Goal: Find specific page/section: Find specific page/section

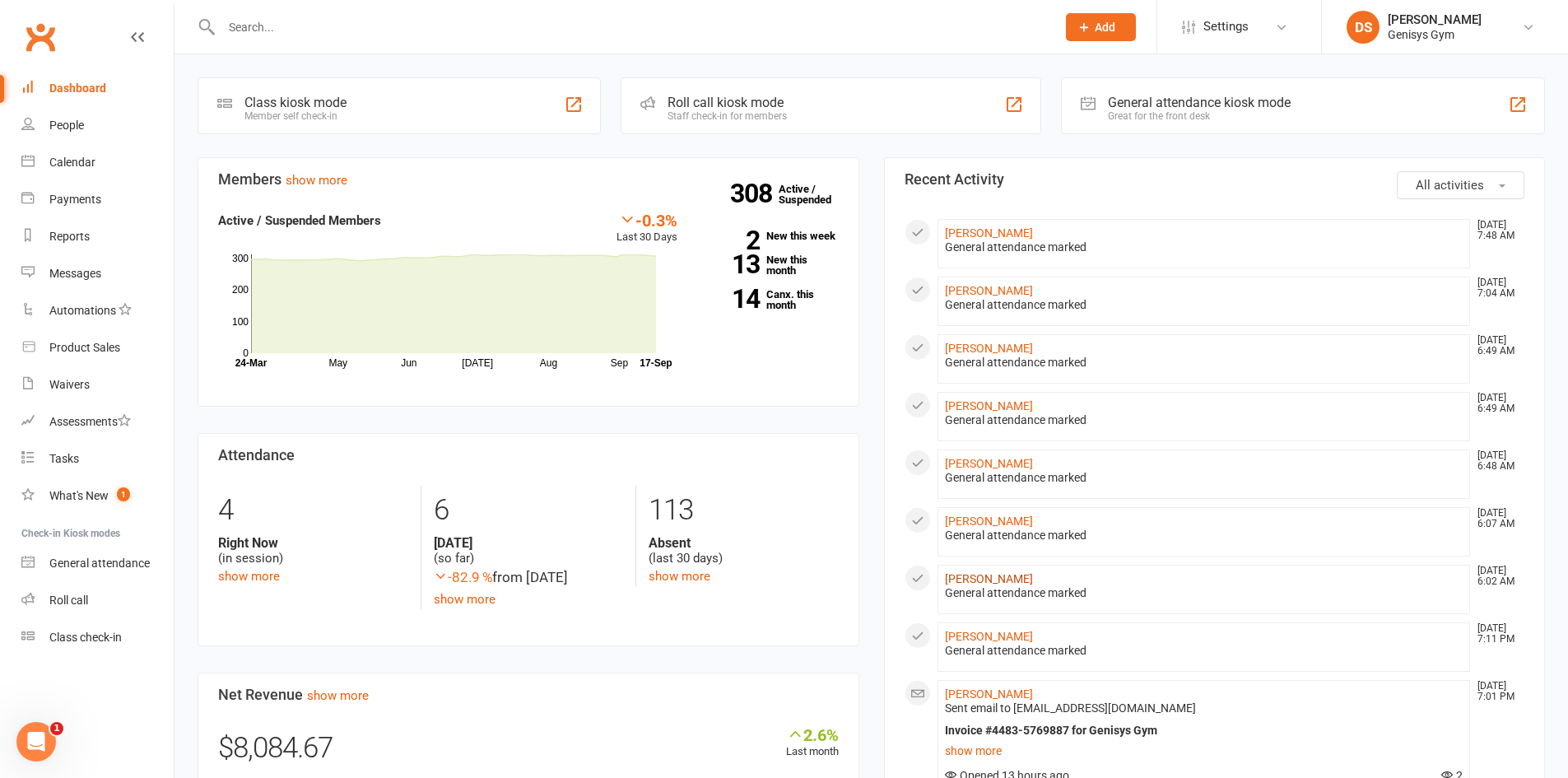
click at [998, 580] on link "[PERSON_NAME]" at bounding box center [989, 578] width 88 height 13
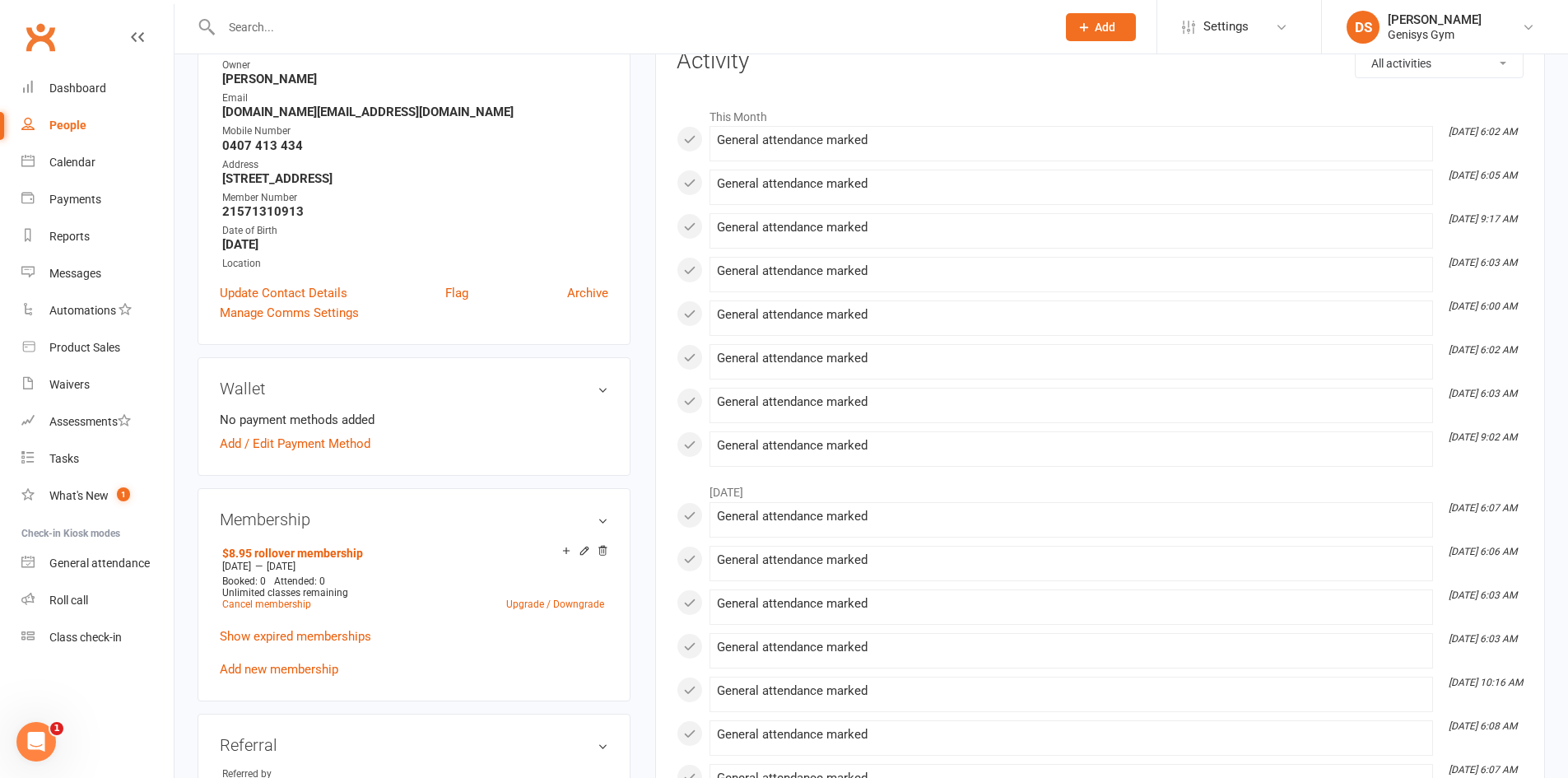
scroll to position [247, 0]
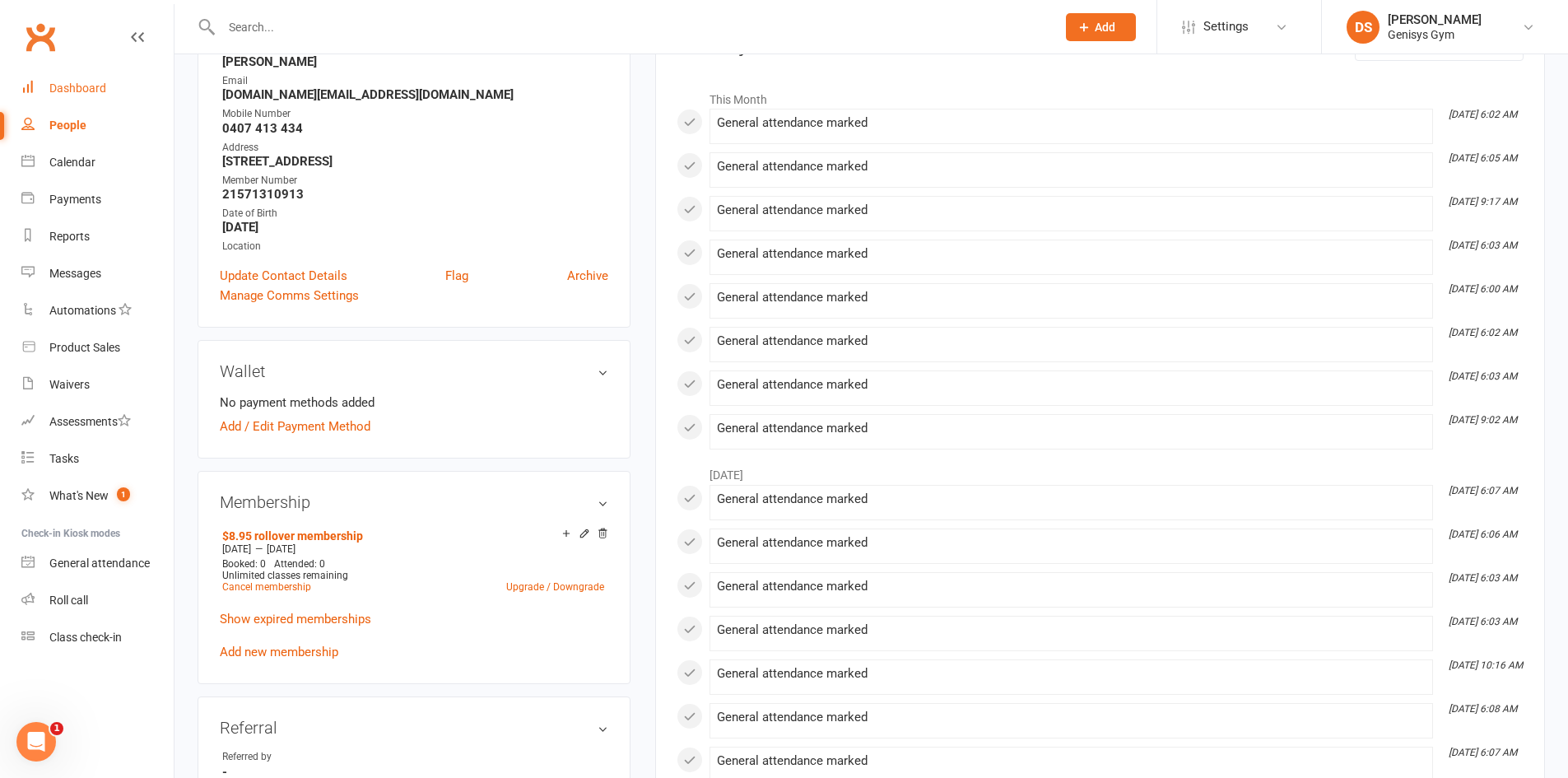
click at [99, 96] on link "Dashboard" at bounding box center [97, 89] width 152 height 37
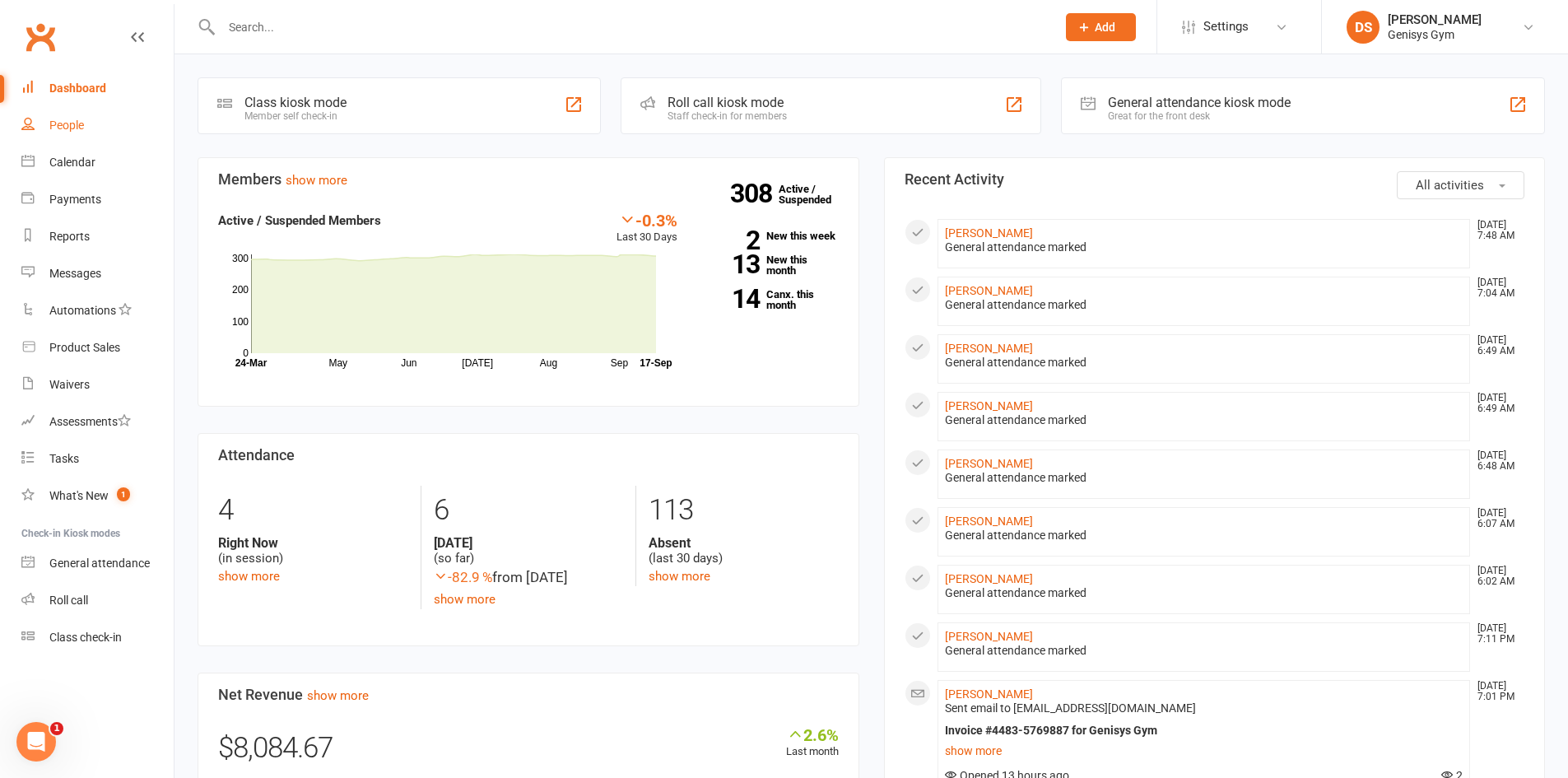
click at [69, 124] on div "People" at bounding box center [66, 125] width 34 height 13
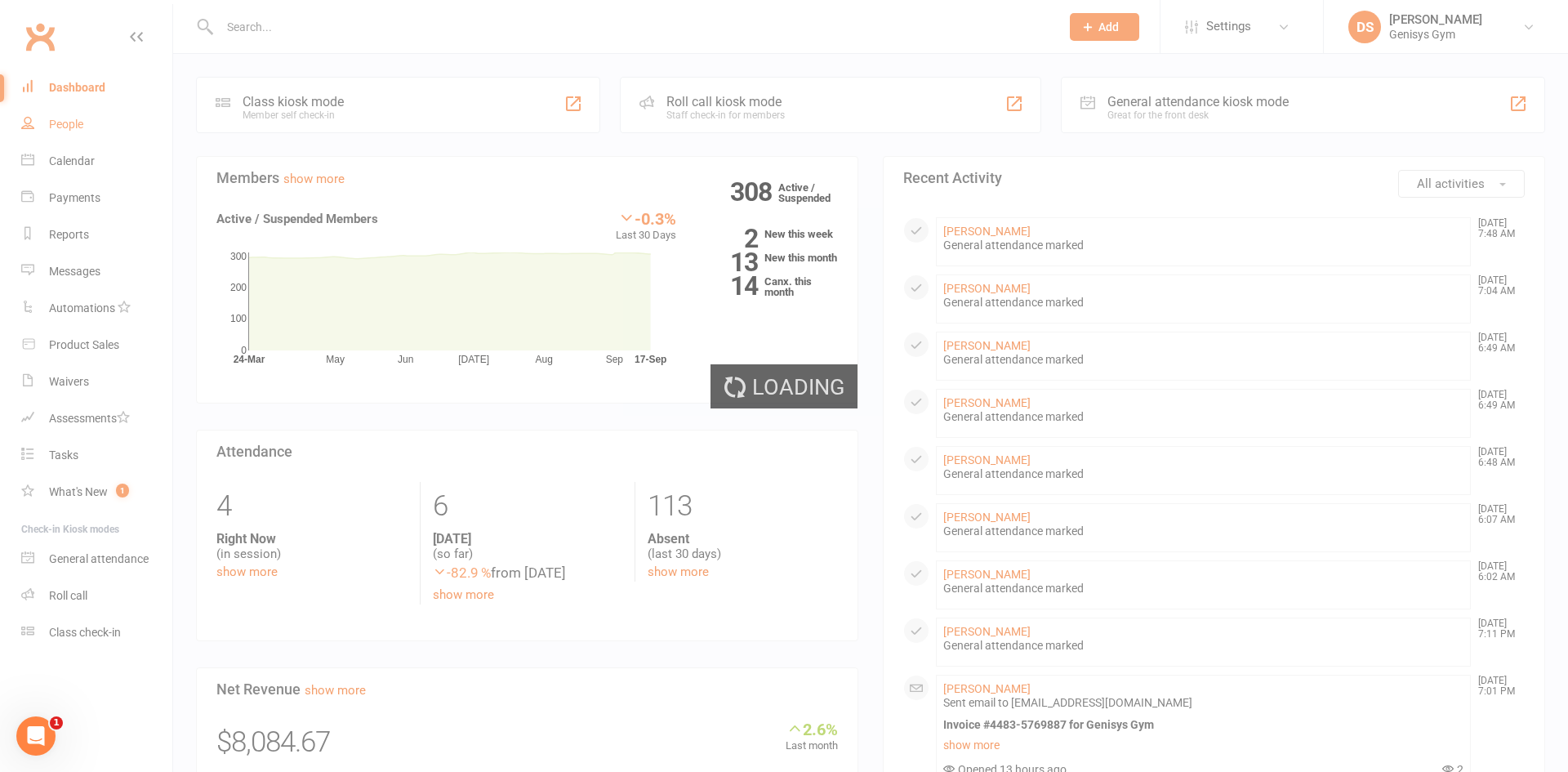
select select "100"
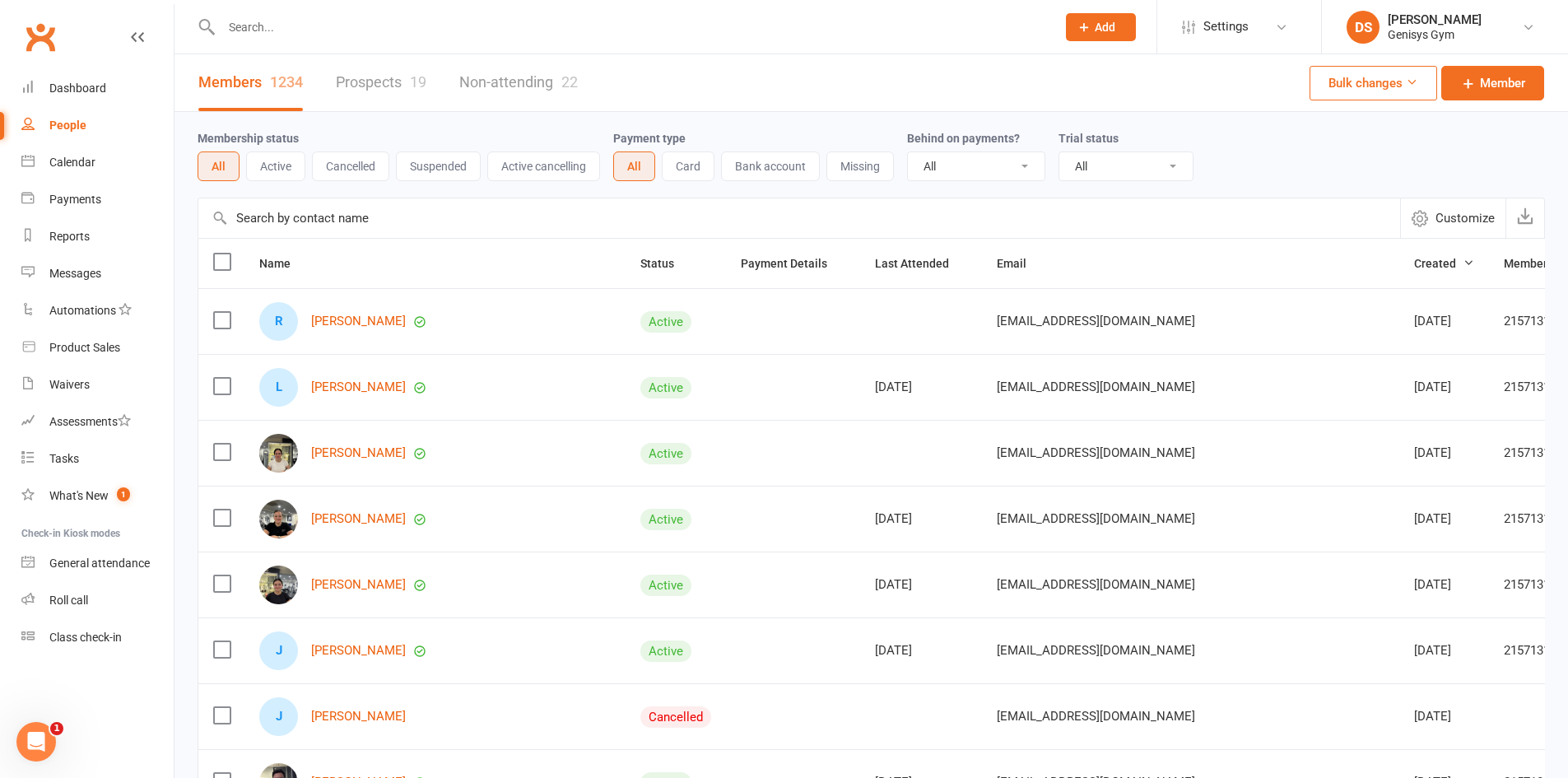
click at [490, 32] on input "text" at bounding box center [630, 27] width 828 height 23
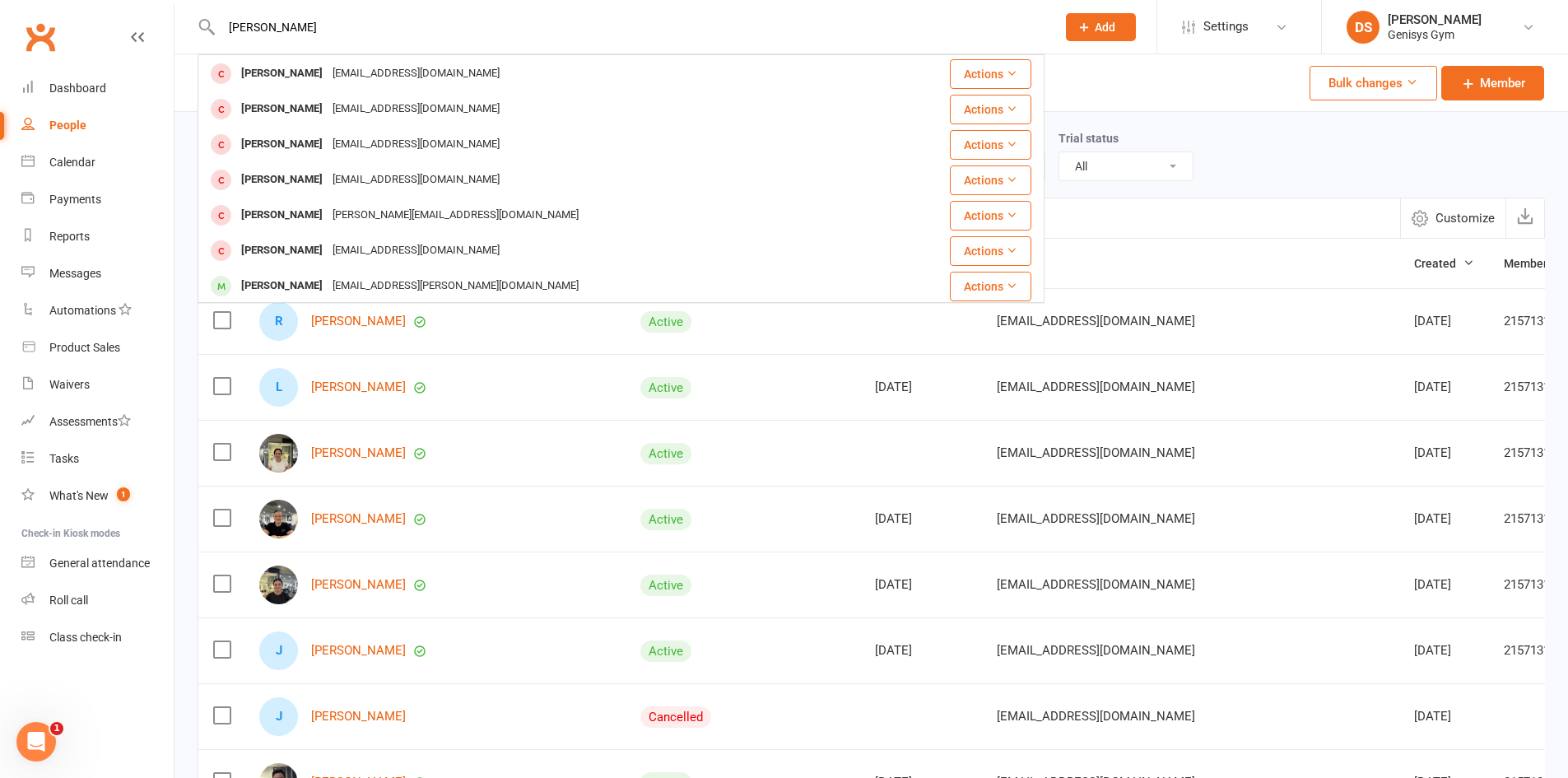
scroll to position [249, 0]
type input "[PERSON_NAME]"
click at [146, 91] on link "Dashboard" at bounding box center [97, 89] width 152 height 37
